Goal: Task Accomplishment & Management: Manage account settings

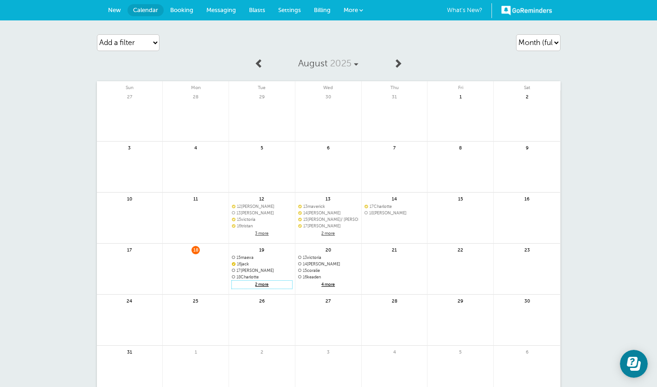
click at [263, 284] on span "2 more" at bounding box center [262, 285] width 60 height 8
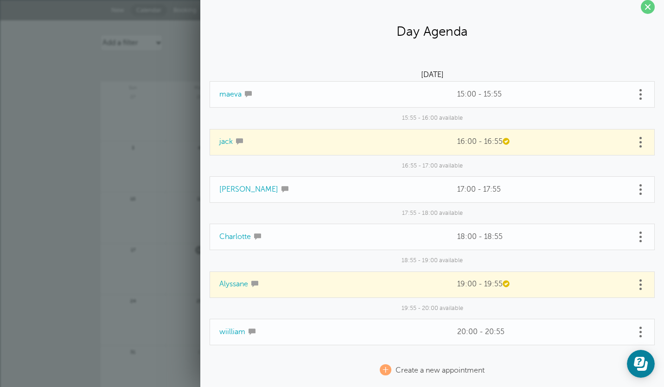
scroll to position [14, 0]
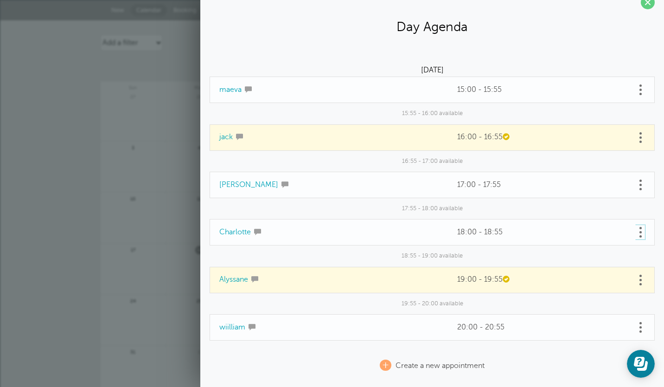
click at [640, 233] on span at bounding box center [641, 232] width 2 height 2
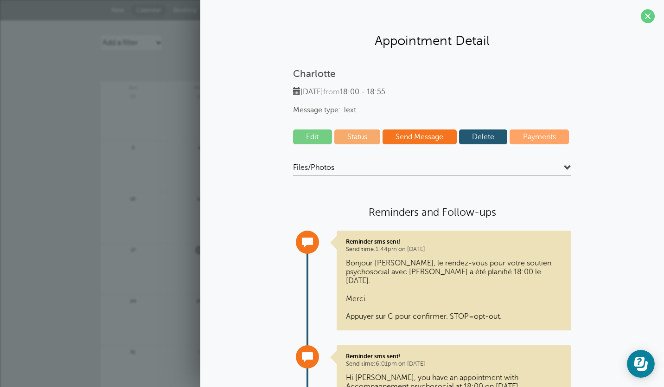
click at [479, 120] on div "Charlotte [DATE] from 18:00 - 18:55 Message type: Text Edit Status Send Message…" at bounding box center [432, 276] width 445 height 416
click at [479, 133] on link "Delete" at bounding box center [483, 136] width 49 height 15
click at [641, 17] on span at bounding box center [648, 16] width 14 height 14
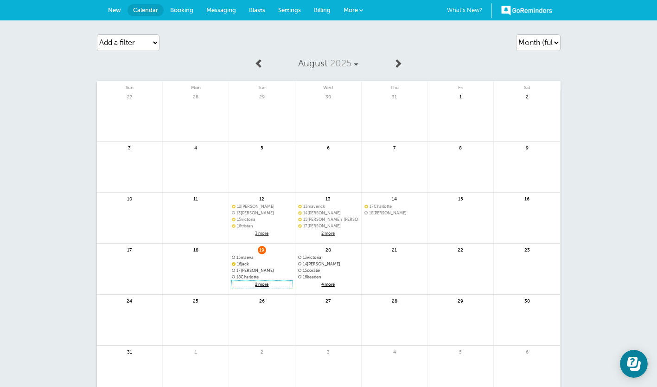
click at [256, 283] on span "2 more" at bounding box center [262, 285] width 60 height 8
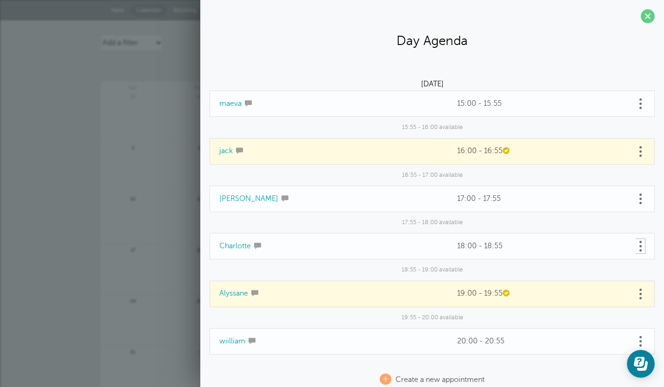
click at [637, 246] on link at bounding box center [640, 246] width 9 height 14
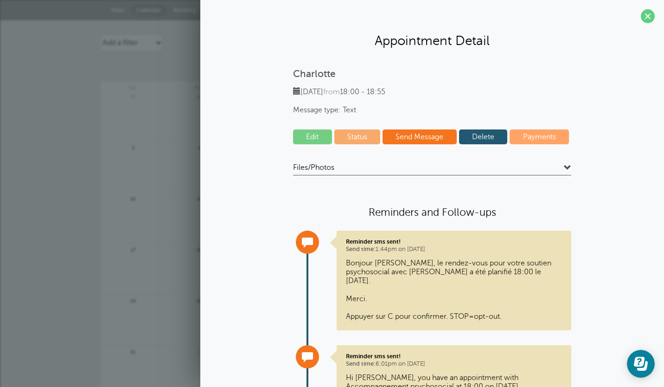
click at [469, 134] on link "Delete" at bounding box center [483, 136] width 49 height 15
click at [641, 19] on span at bounding box center [648, 16] width 14 height 14
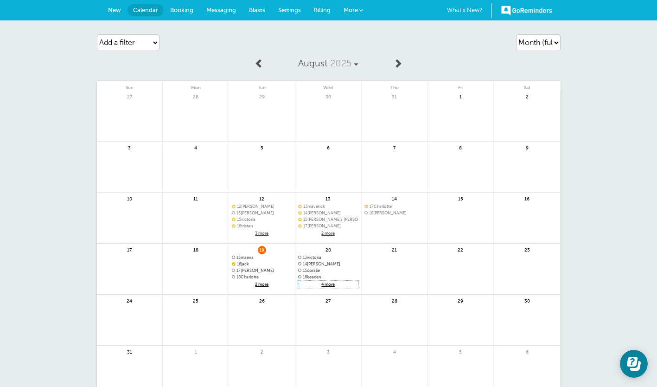
click at [326, 281] on span "4 more" at bounding box center [328, 285] width 60 height 8
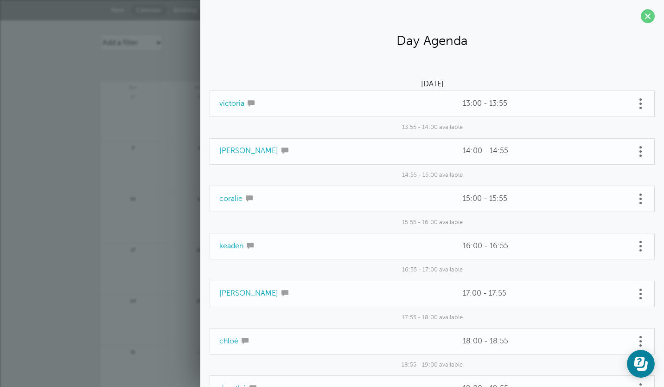
click at [641, 16] on span at bounding box center [648, 16] width 14 height 14
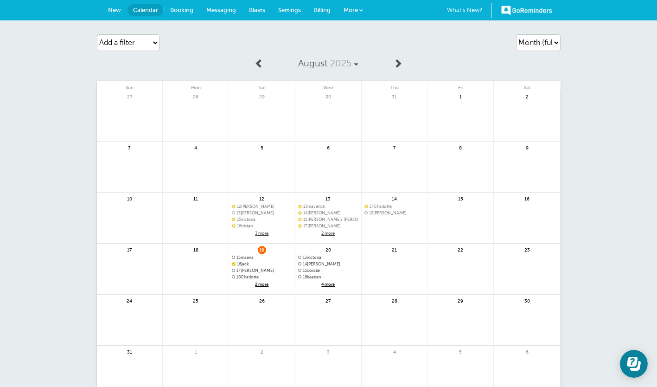
click at [182, 9] on span "Booking" at bounding box center [181, 9] width 23 height 7
